Goal: Information Seeking & Learning: Learn about a topic

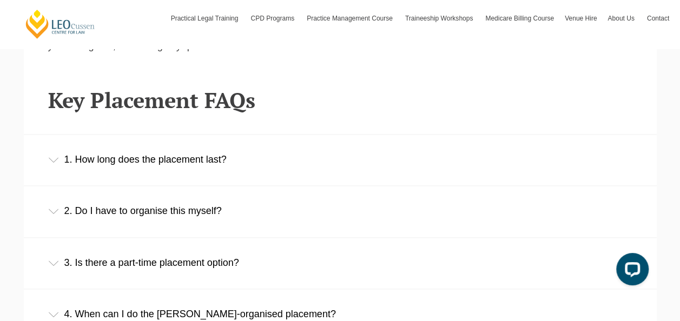
scroll to position [648, 0]
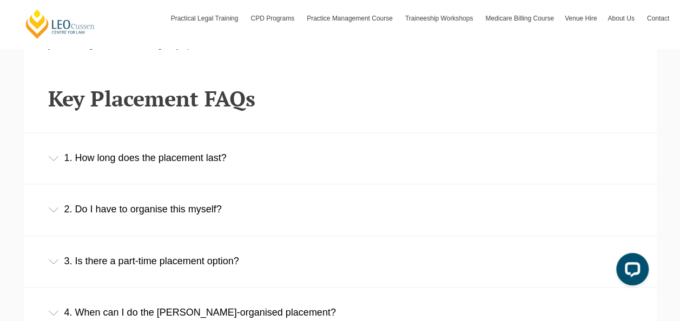
click at [221, 210] on div "2. Do I have to organise this myself?" at bounding box center [340, 209] width 633 height 50
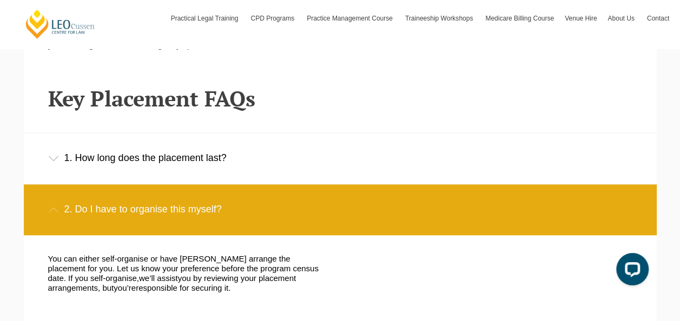
scroll to position [929, 0]
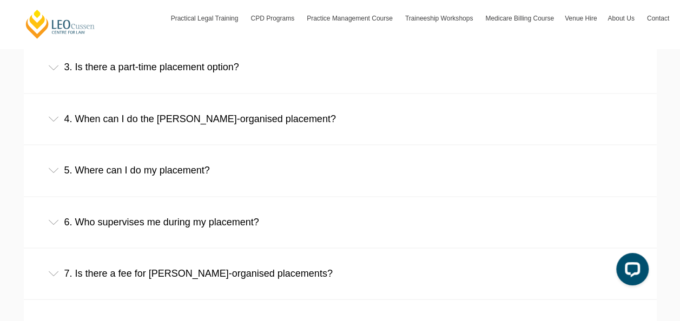
click at [240, 73] on div "3. Is there a part-time placement option?" at bounding box center [340, 67] width 633 height 50
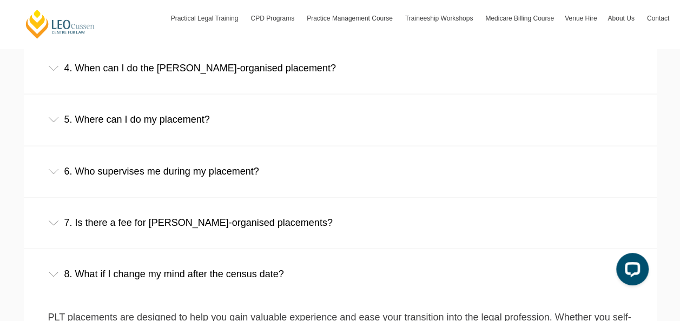
scroll to position [1059, 0]
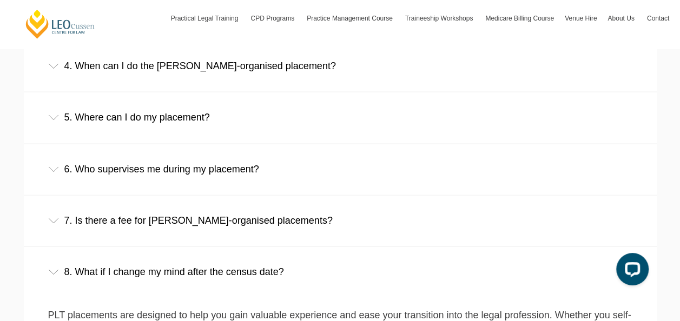
click at [303, 213] on div "7. Is there a fee for Leo Cussen-organised placements?" at bounding box center [340, 221] width 633 height 50
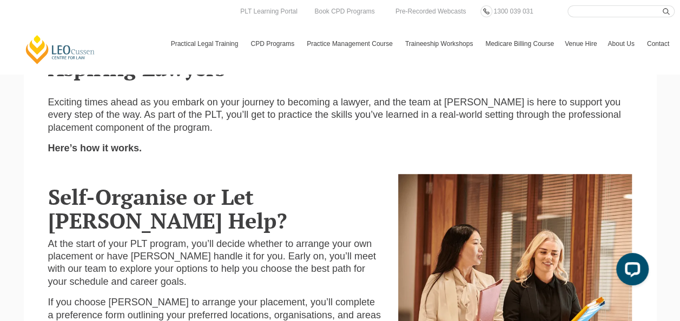
scroll to position [561, 0]
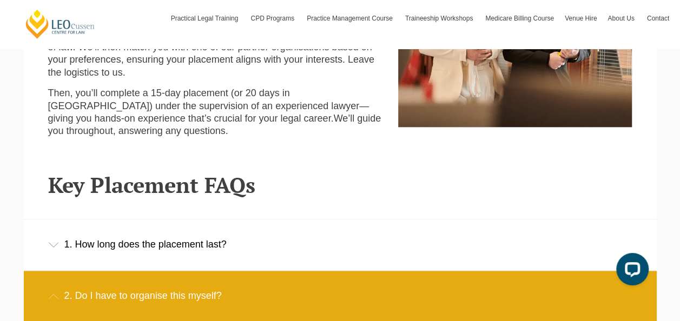
click at [199, 249] on div "1. How long does the placement last?" at bounding box center [340, 244] width 633 height 50
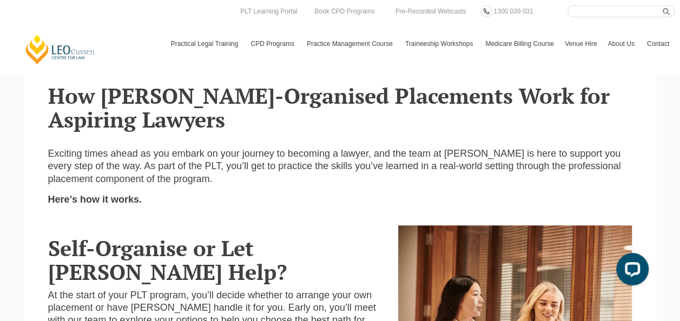
scroll to position [0, 0]
